Goal: Transaction & Acquisition: Purchase product/service

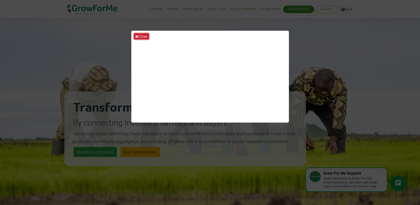
click at [141, 35] on button "Close" at bounding box center [141, 36] width 15 height 6
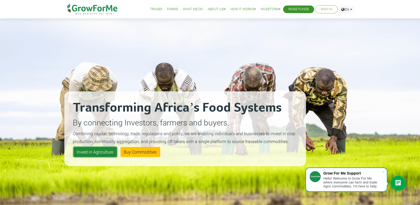
click at [92, 151] on link "Invest in Agriculture" at bounding box center [95, 152] width 43 height 10
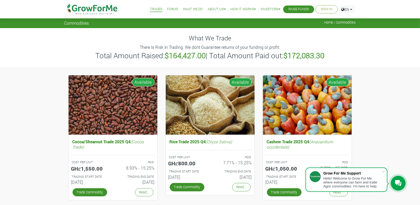
drag, startPoint x: 422, startPoint y: 24, endPoint x: 402, endPoint y: 19, distance: 20.7
click at [402, 19] on div "Commodities Home / Commodities" at bounding box center [210, 14] width 420 height 28
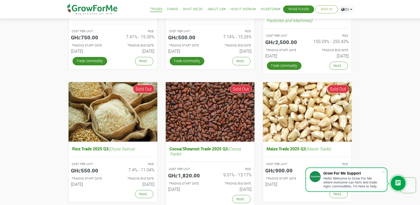
scroll to position [80, 0]
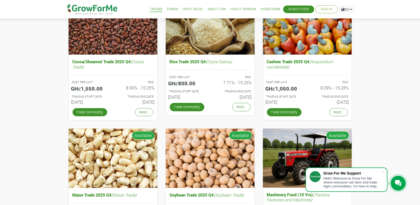
click at [167, 9] on link "Farms" at bounding box center [172, 10] width 11 height 6
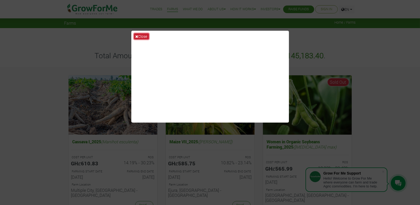
click at [142, 36] on button "Close" at bounding box center [141, 36] width 15 height 6
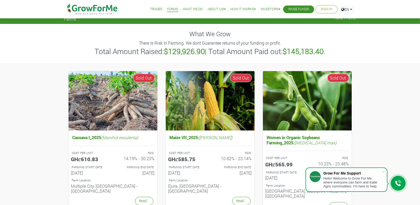
scroll to position [2, 0]
